Goal: Information Seeking & Learning: Learn about a topic

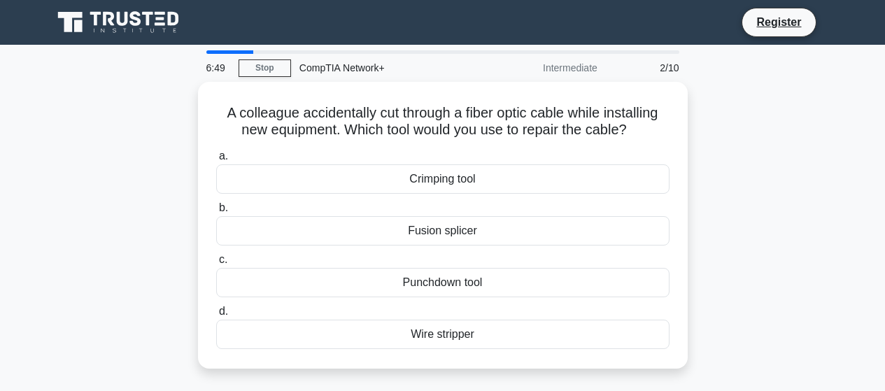
click at [448, 235] on div "Fusion splicer" at bounding box center [442, 230] width 453 height 29
click at [216, 213] on input "b. Fusion splicer" at bounding box center [216, 208] width 0 height 9
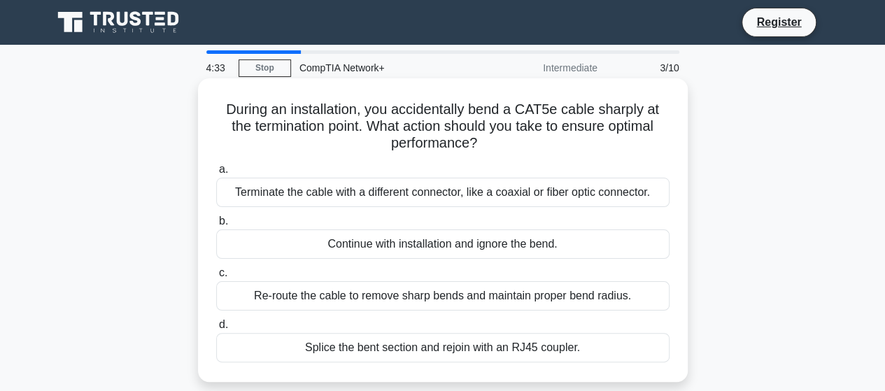
click at [539, 342] on div "Splice the bent section and rejoin with an RJ45 coupler." at bounding box center [442, 347] width 453 height 29
click at [216, 330] on input "d. Splice the bent section and rejoin with an RJ45 coupler." at bounding box center [216, 324] width 0 height 9
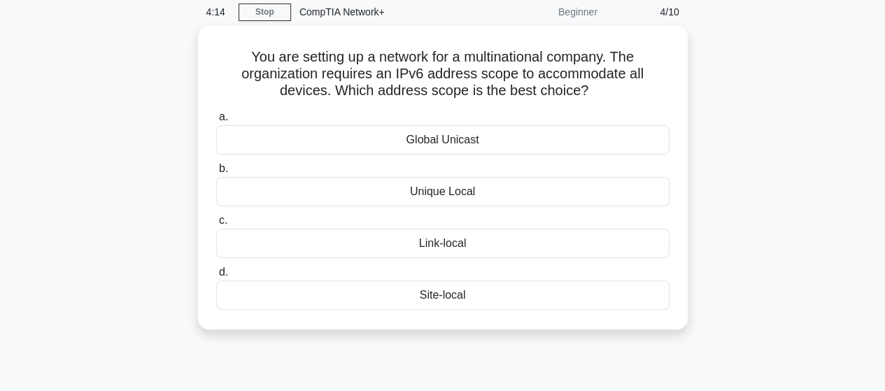
scroll to position [53, 0]
click at [463, 139] on div "Global Unicast" at bounding box center [442, 139] width 453 height 29
click at [216, 121] on input "a. Global Unicast" at bounding box center [216, 116] width 0 height 9
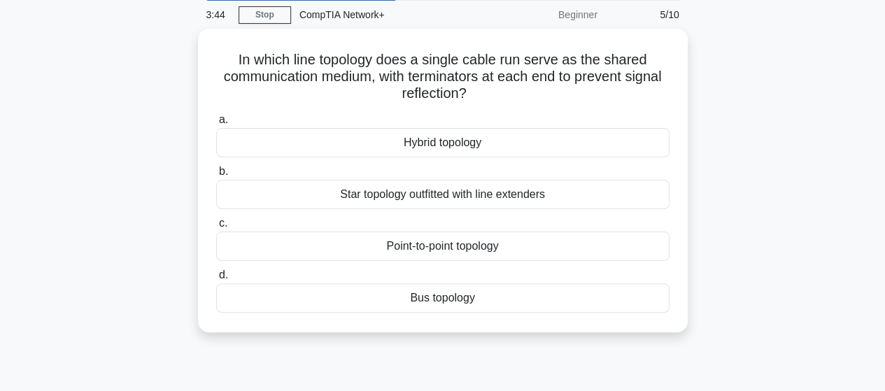
scroll to position [0, 0]
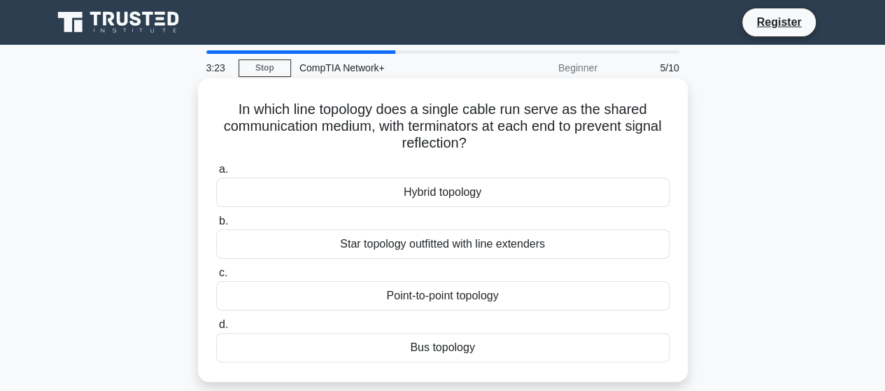
click at [469, 299] on div "Point-to-point topology" at bounding box center [442, 295] width 453 height 29
click at [216, 278] on input "c. Point-to-point topology" at bounding box center [216, 273] width 0 height 9
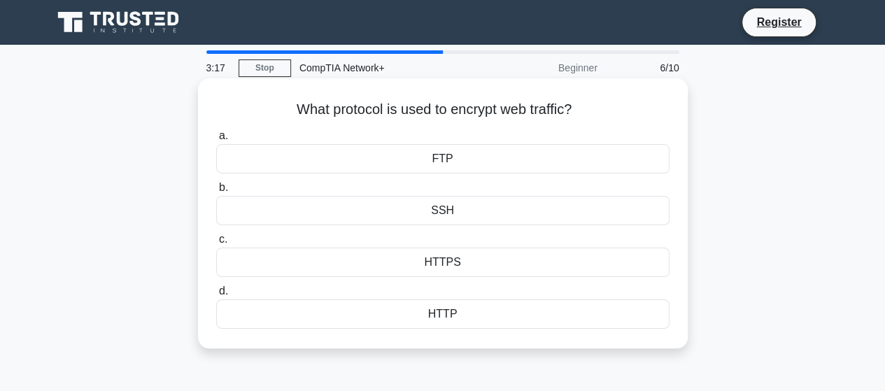
click at [456, 265] on div "HTTPS" at bounding box center [442, 262] width 453 height 29
click at [216, 244] on input "c. HTTPS" at bounding box center [216, 239] width 0 height 9
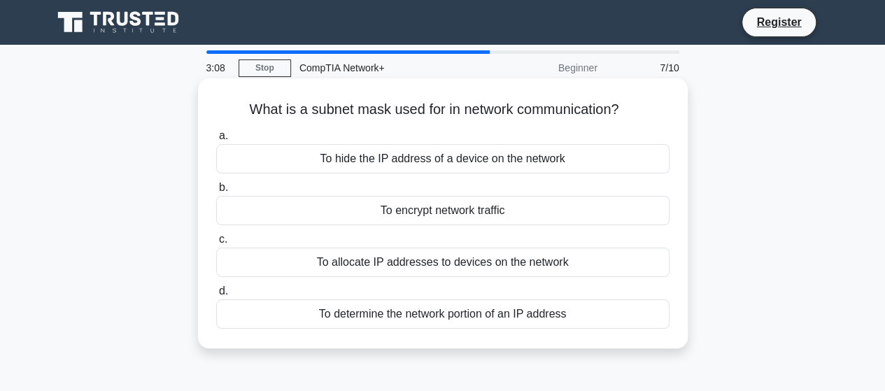
click at [414, 316] on div "To determine the network portion of an IP address" at bounding box center [442, 313] width 453 height 29
click at [216, 296] on input "d. To determine the network portion of an IP address" at bounding box center [216, 291] width 0 height 9
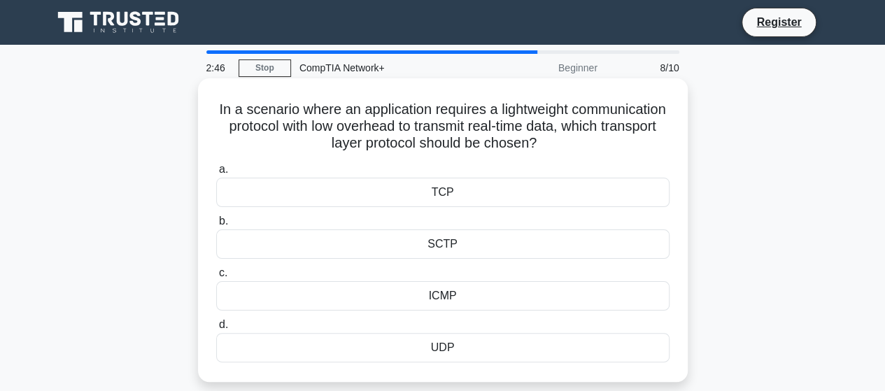
click at [448, 347] on div "UDP" at bounding box center [442, 347] width 453 height 29
click at [216, 330] on input "d. UDP" at bounding box center [216, 324] width 0 height 9
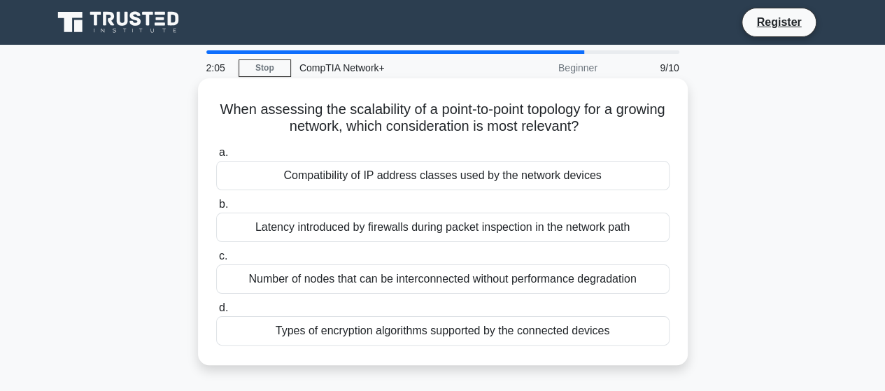
click at [413, 281] on div "Number of nodes that can be interconnected without performance degradation" at bounding box center [442, 278] width 453 height 29
click at [216, 261] on input "c. Number of nodes that can be interconnected without performance degradation" at bounding box center [216, 256] width 0 height 9
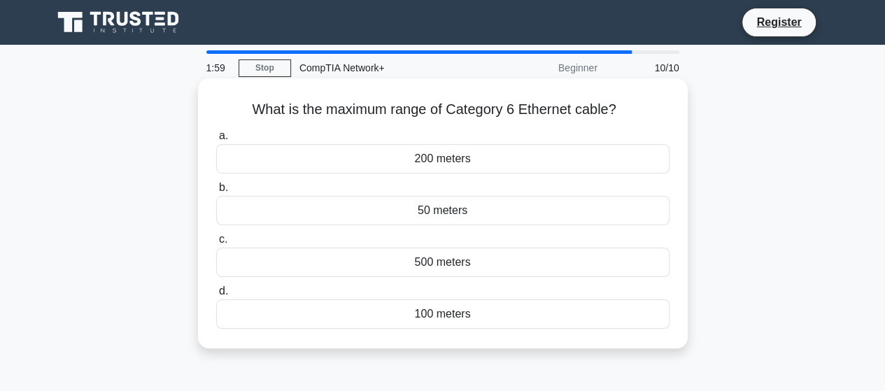
click at [457, 314] on div "100 meters" at bounding box center [442, 313] width 453 height 29
click at [216, 296] on input "d. 100 meters" at bounding box center [216, 291] width 0 height 9
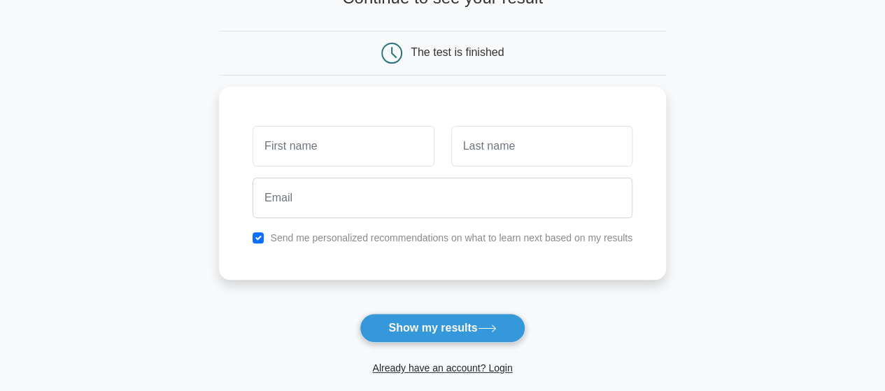
scroll to position [108, 0]
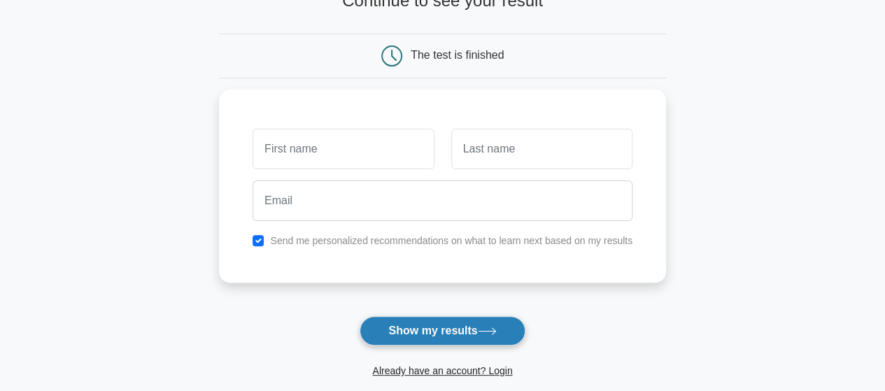
click at [440, 327] on button "Show my results" at bounding box center [442, 330] width 165 height 29
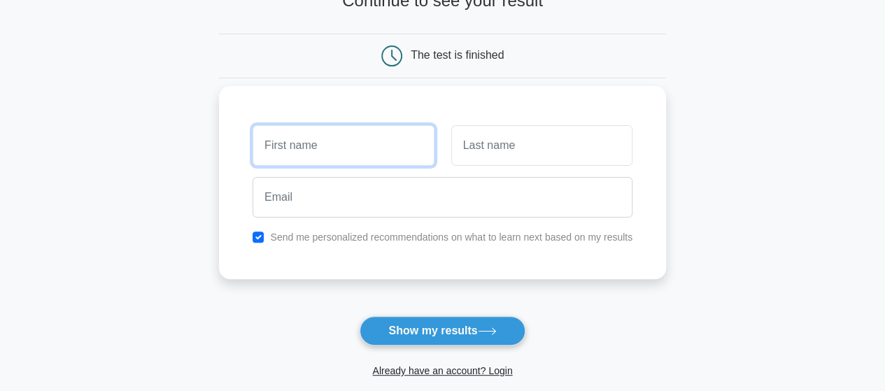
click at [343, 146] on input "text" at bounding box center [343, 145] width 181 height 41
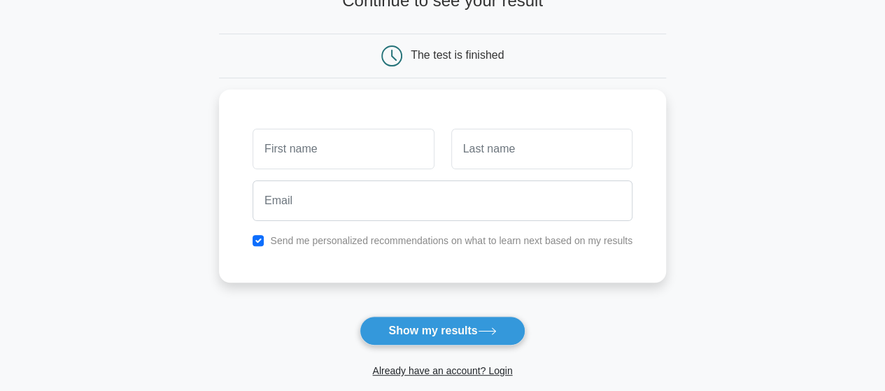
click at [158, 220] on main "Wait, there is more! Continue to see your result The test is finished and the" at bounding box center [442, 189] width 885 height 504
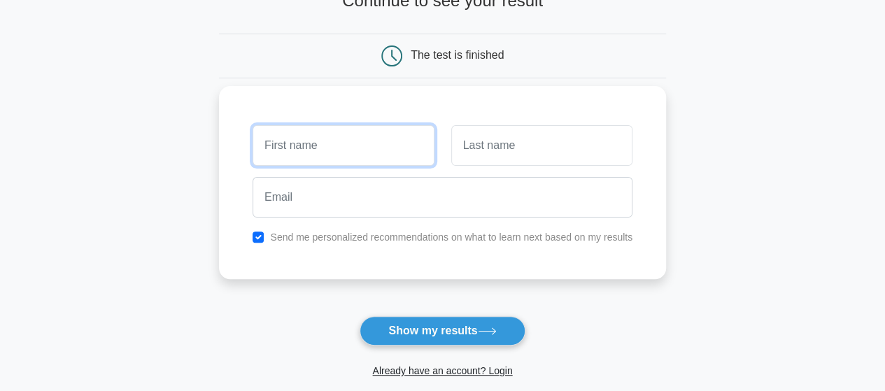
click at [291, 155] on input "text" at bounding box center [343, 145] width 181 height 41
type input "Olumide"
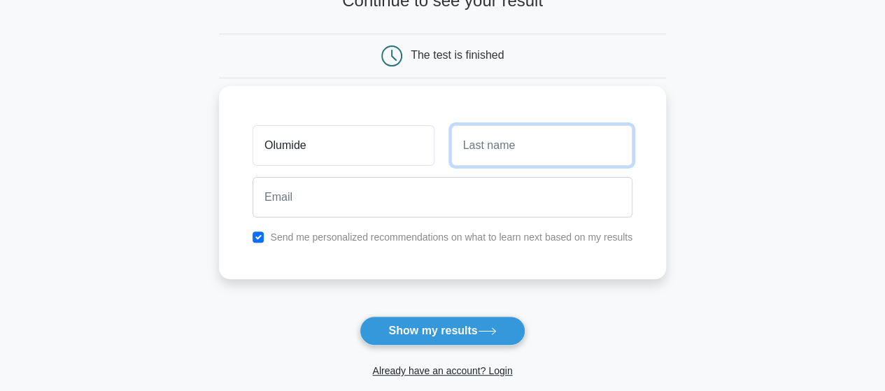
click at [503, 160] on input "text" at bounding box center [541, 145] width 181 height 41
type input "Obe"
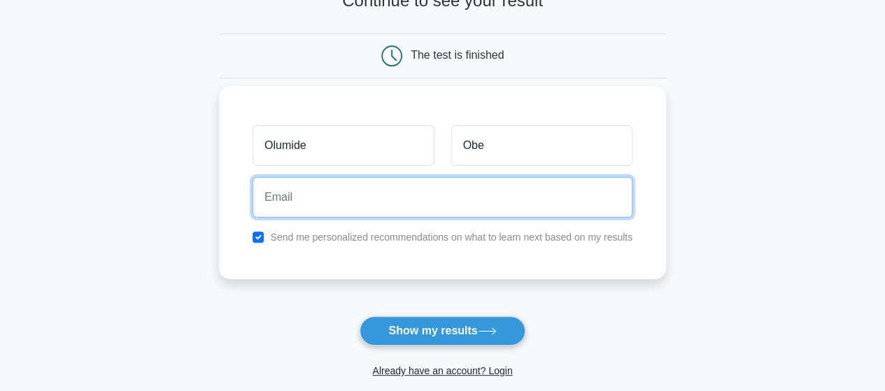
click at [490, 200] on input "email" at bounding box center [443, 197] width 380 height 41
type input "[EMAIL_ADDRESS][DOMAIN_NAME]"
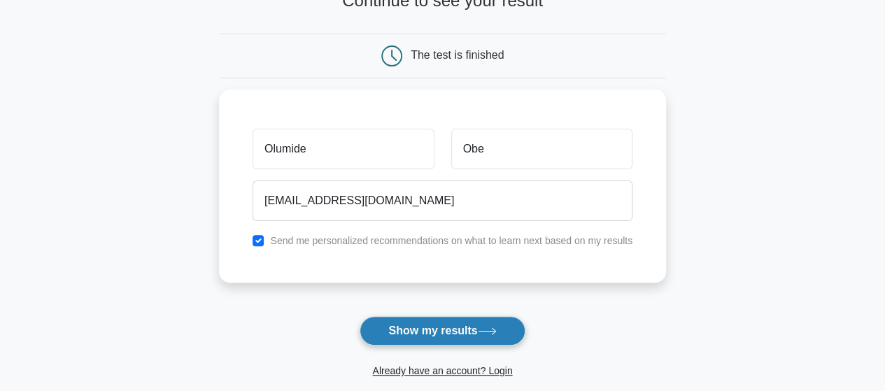
click at [445, 325] on button "Show my results" at bounding box center [442, 330] width 165 height 29
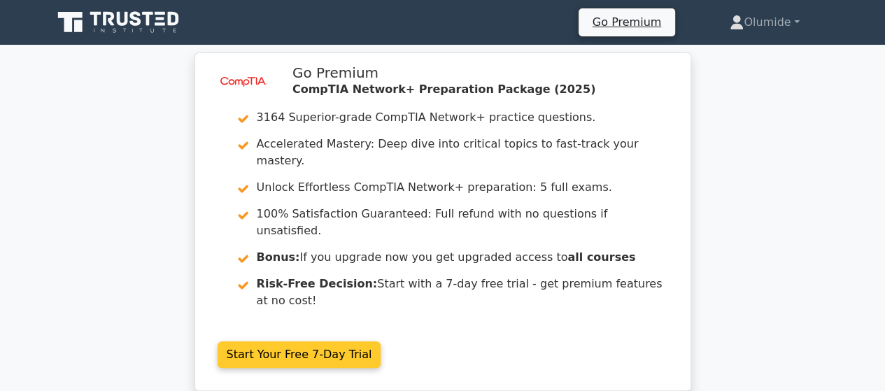
click at [321, 341] on link "Start Your Free 7-Day Trial" at bounding box center [300, 354] width 164 height 27
